Goal: Find specific page/section

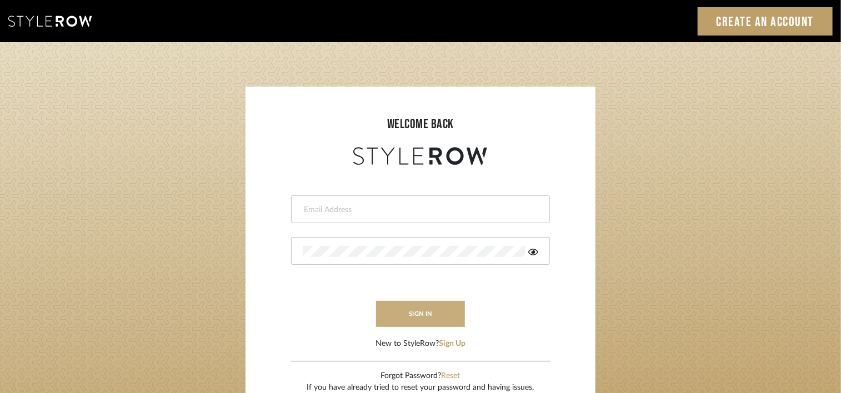
type input "dkriston@morgantewilson.com"
click at [428, 316] on button "sign in" at bounding box center [420, 314] width 89 height 26
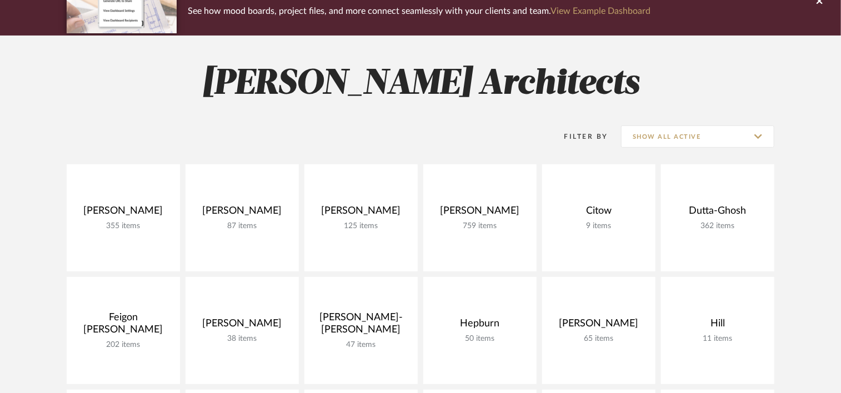
scroll to position [167, 0]
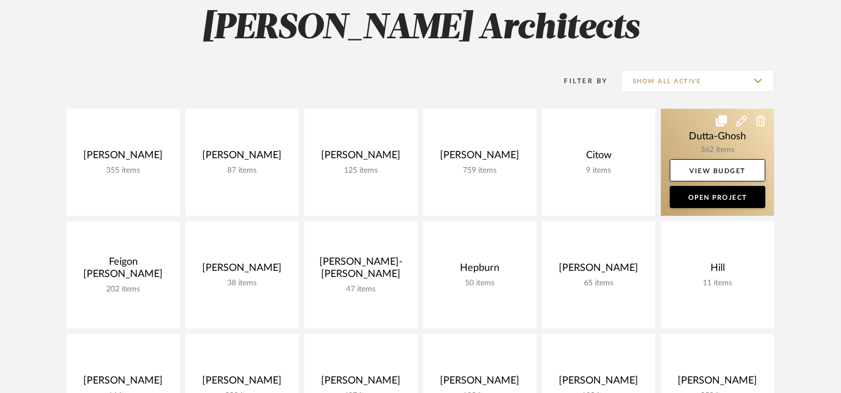
click at [672, 133] on link at bounding box center [717, 162] width 113 height 107
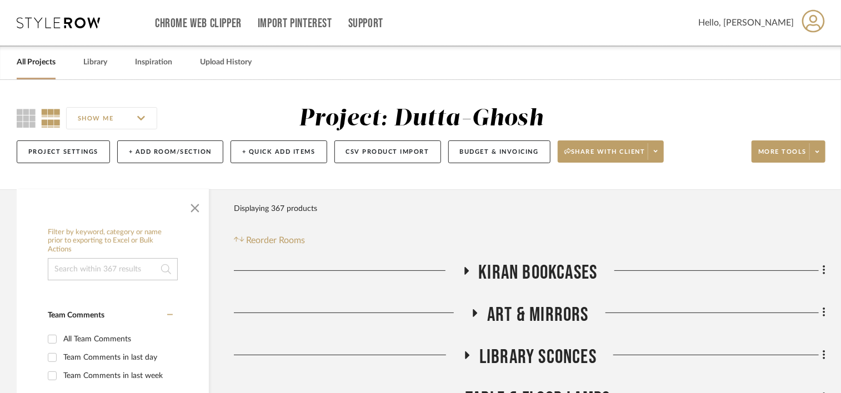
click at [75, 264] on input at bounding box center [113, 269] width 130 height 22
type input "METRO"
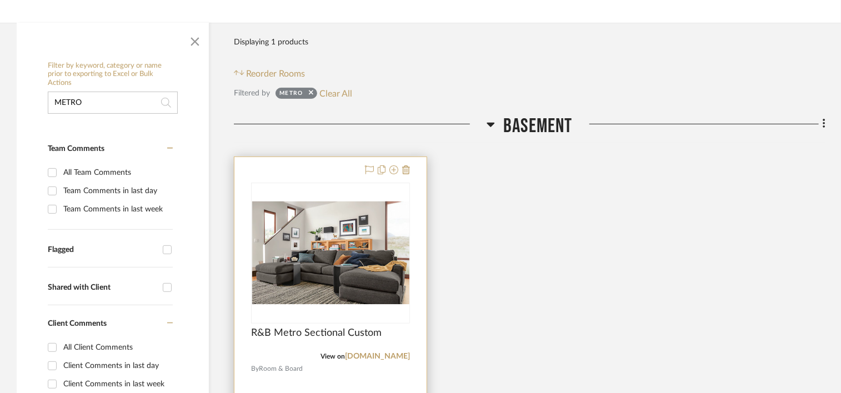
scroll to position [278, 0]
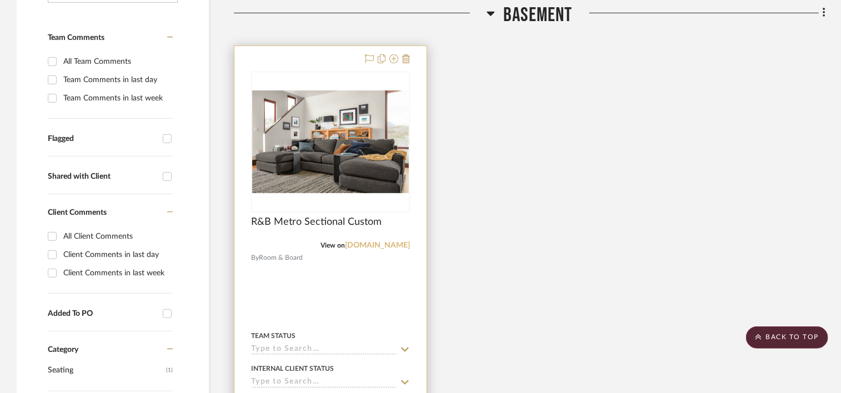
click at [376, 243] on link "[DOMAIN_NAME]" at bounding box center [377, 246] width 65 height 8
